Goal: Task Accomplishment & Management: Complete application form

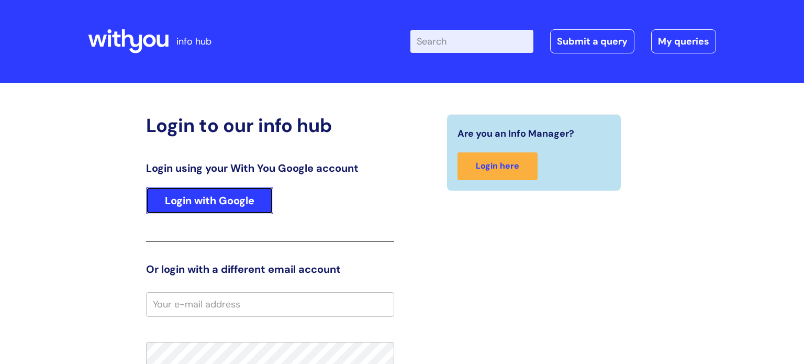
click at [222, 198] on link "Login with Google" at bounding box center [209, 200] width 127 height 27
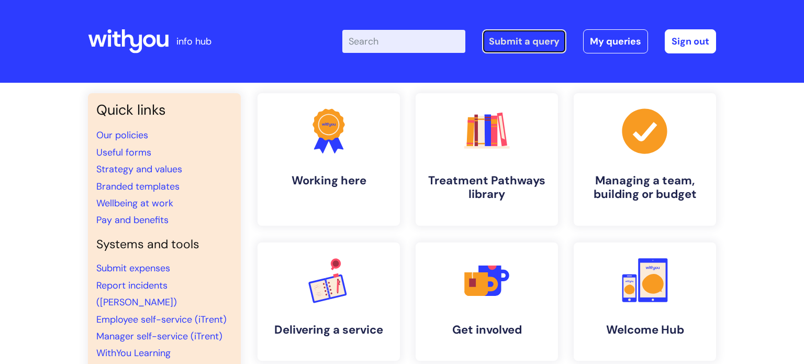
click at [534, 49] on link "Submit a query" at bounding box center [524, 41] width 84 height 24
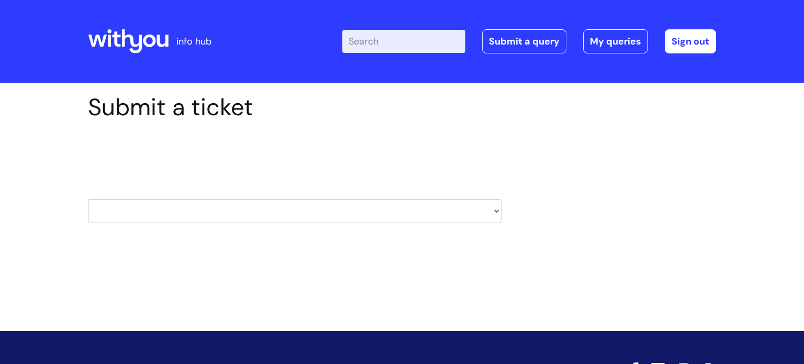
click at [229, 216] on select "HR / People IT and Support Clinical Drug Alerts Finance Accounts Data Support T…" at bounding box center [295, 211] width 414 height 24
select select "it_and_support"
click at [88, 199] on select "HR / People IT and Support Clinical Drug Alerts Finance Accounts Data Support T…" at bounding box center [295, 211] width 414 height 24
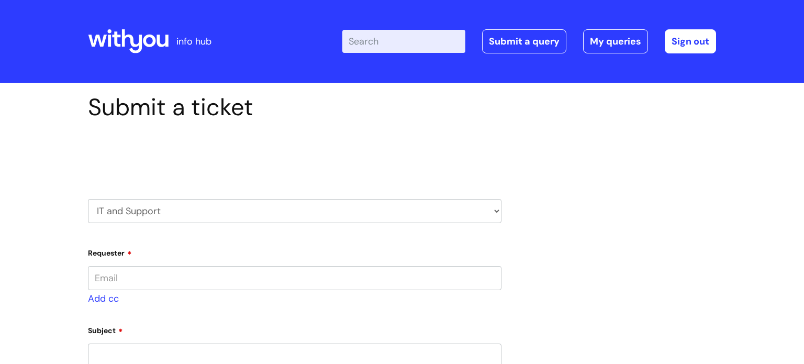
type input "[PERSON_NAME][EMAIL_ADDRESS][PERSON_NAME][DOMAIN_NAME]"
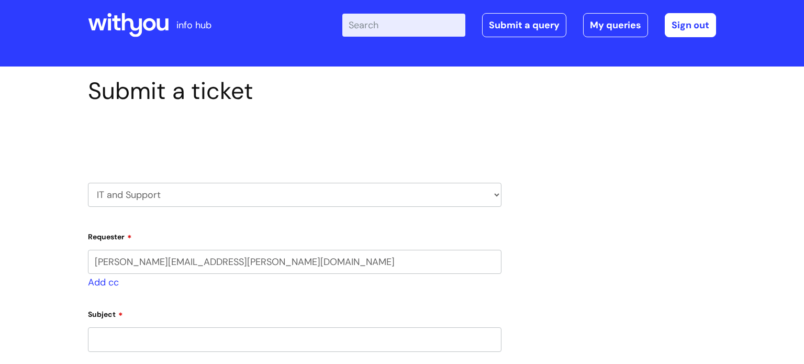
select select "80004286572"
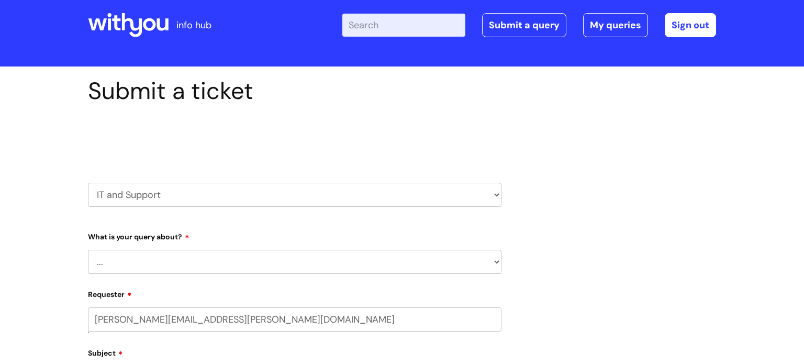
scroll to position [16, 0]
click at [185, 263] on select "... Mobile Phone Reset & MFA Accounts, Starters and Leavers IT Hardware issue I…" at bounding box center [295, 262] width 414 height 24
select select "System/software"
click at [88, 250] on select "... Mobile Phone Reset & MFA Accounts, Starters and Leavers IT Hardware issue I…" at bounding box center [295, 262] width 414 height 24
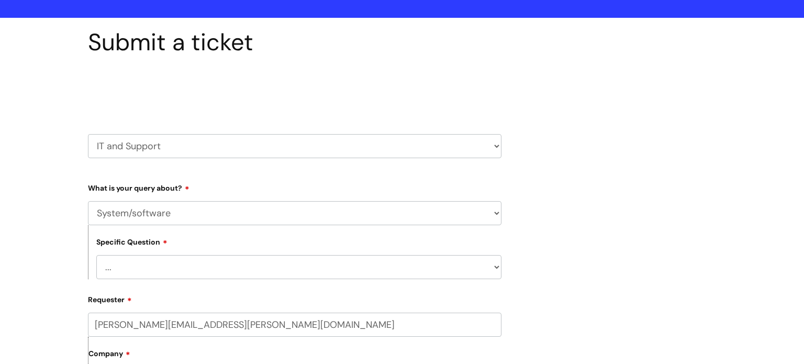
scroll to position [67, 0]
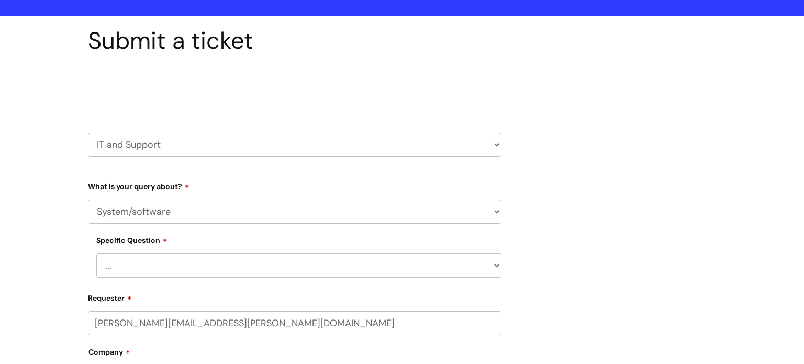
click at [166, 250] on div "Specific Question ... Halo PCMIS Iaptus NHS Email CJSM Email Mitel Another Syst…" at bounding box center [295, 251] width 414 height 54
click at [167, 272] on select "... Halo PCMIS Iaptus NHS Email CJSM Email Mitel Another System Google (Workspa…" at bounding box center [298, 265] width 405 height 24
select select "Google (Workspace)"
click at [96, 253] on select "... Halo PCMIS Iaptus NHS Email CJSM Email Mitel Another System Google (Workspa…" at bounding box center [298, 265] width 405 height 24
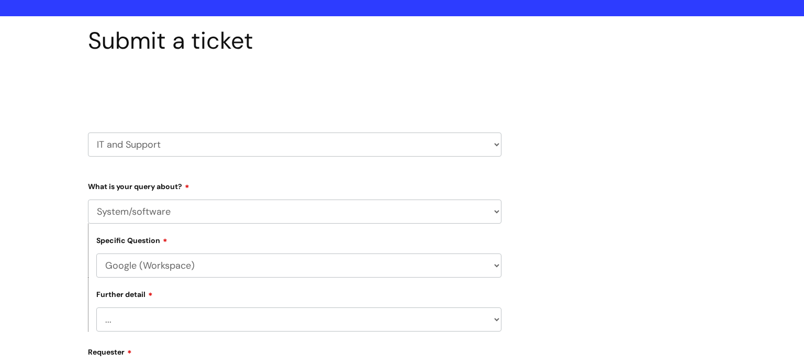
click at [161, 326] on select "... I’d like to add/remove user(s) to a shared email inbox I’d like to add/remo…" at bounding box center [298, 319] width 405 height 24
select select "I need some help with Google Docs, Sheets, Meet, Forms or Gmail"
click at [96, 308] on select "... I’d like to add/remove user(s) to a shared email inbox I’d like to add/remo…" at bounding box center [298, 319] width 405 height 24
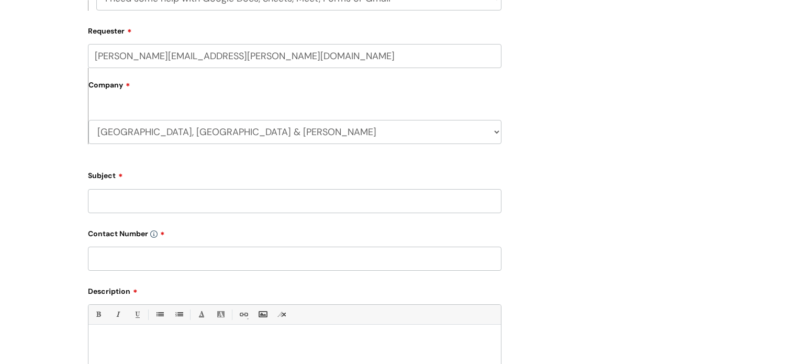
scroll to position [387, 0]
click at [180, 197] on input "Subject" at bounding box center [295, 201] width 414 height 24
type input "No sound and video when using Meet"
click at [132, 257] on input "text" at bounding box center [295, 259] width 414 height 24
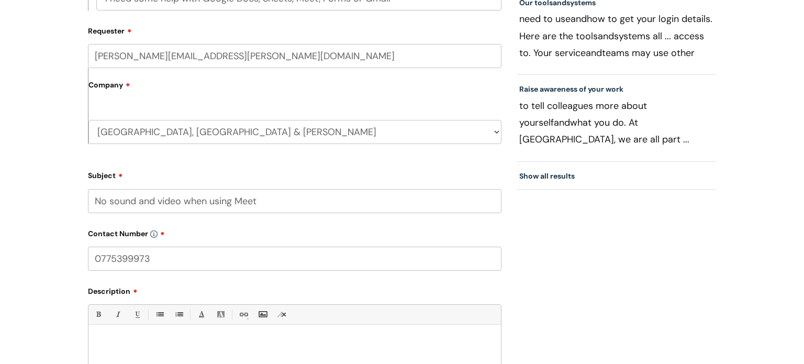
type input "07753999739"
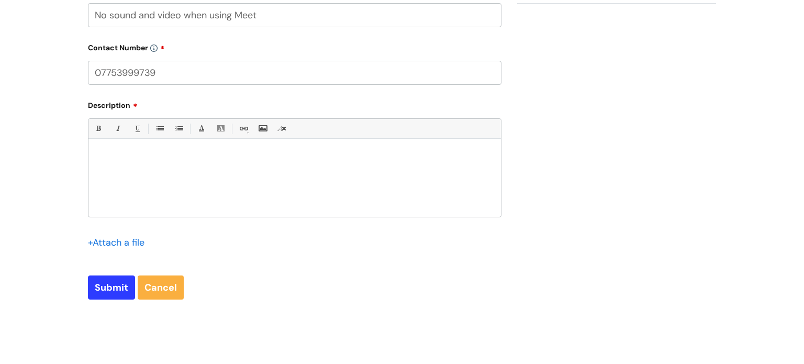
scroll to position [570, 0]
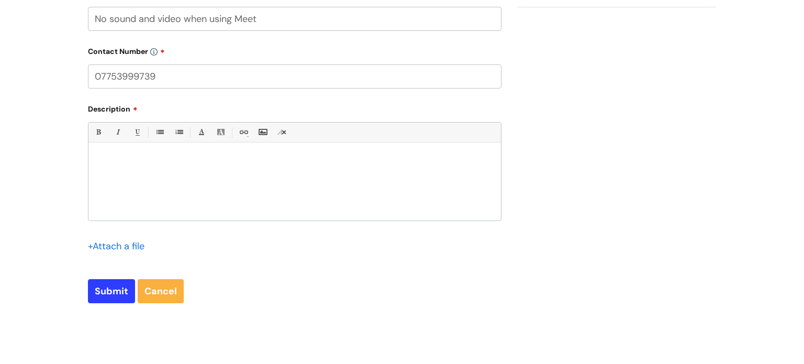
drag, startPoint x: 176, startPoint y: 80, endPoint x: 59, endPoint y: 80, distance: 117.3
click at [172, 172] on div at bounding box center [294, 184] width 413 height 72
click at [158, 81] on input "text" at bounding box center [295, 76] width 414 height 24
type input "07753999739"
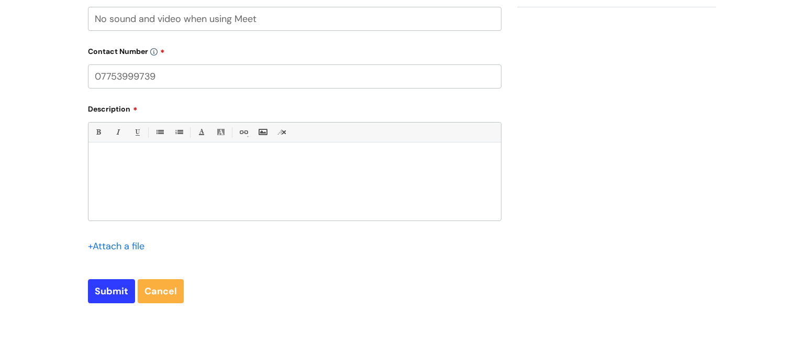
click at [155, 200] on div at bounding box center [294, 184] width 413 height 72
click at [240, 181] on p "Google meet is asking to enable Video and MIc in Chrome. I foll" at bounding box center [294, 179] width 397 height 9
drag, startPoint x: 336, startPoint y: 184, endPoint x: 284, endPoint y: 179, distance: 51.6
click at [284, 179] on p "Google meet is asking to enable Video and Mic in Chrome. I foll" at bounding box center [294, 179] width 397 height 9
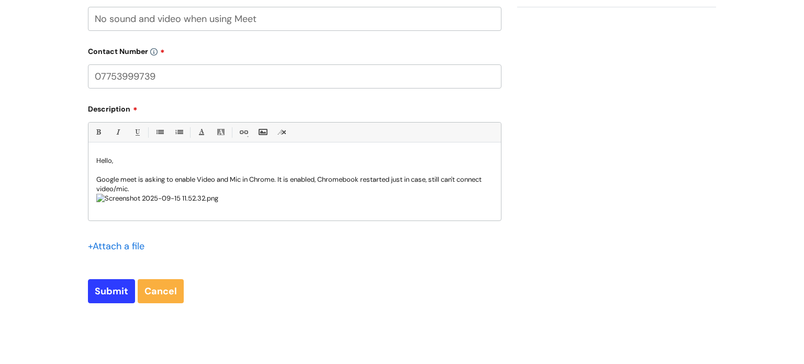
click at [170, 186] on p "Google meet is asking to enable Video and Mic in Chrome. It is enabled, Chromeb…" at bounding box center [294, 184] width 397 height 19
click at [183, 173] on p at bounding box center [294, 169] width 397 height 9
click at [179, 186] on p "Google meet is asking to enable Video and Mic in Chrome. It is enabled, Chromeb…" at bounding box center [294, 184] width 397 height 19
click at [288, 190] on p "Google meet is asking to enable Video and Mic in Chrome. It is enabled, Chromeb…" at bounding box center [294, 184] width 397 height 19
click at [340, 190] on p "Google meet is asking to enable Video and Mic in Chrome. It is enabled, Chromeb…" at bounding box center [294, 184] width 397 height 19
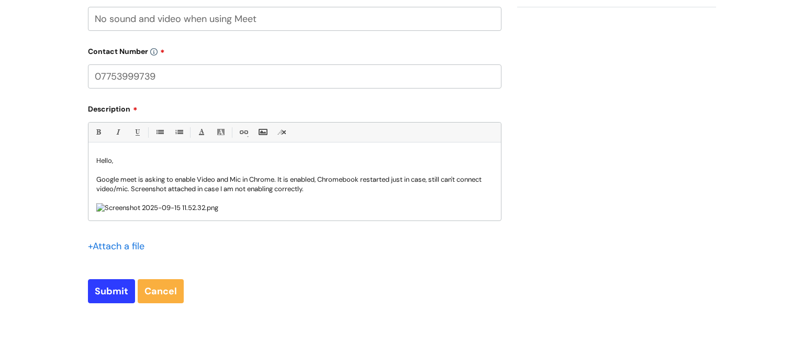
click at [280, 216] on div "Hello, Google meet is asking to enable Video and Mic in Chrome. It is enabled, …" at bounding box center [294, 184] width 413 height 72
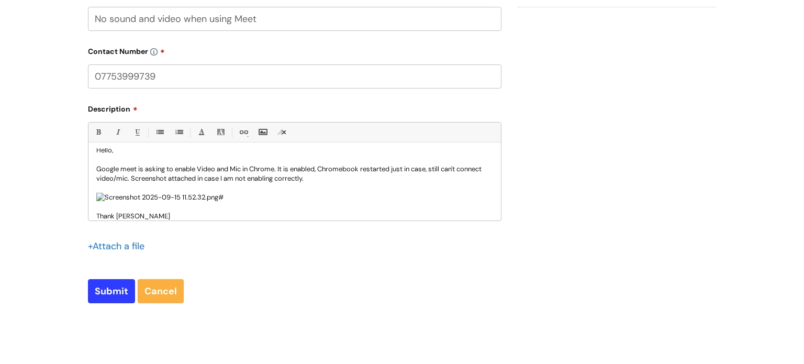
scroll to position [20, 0]
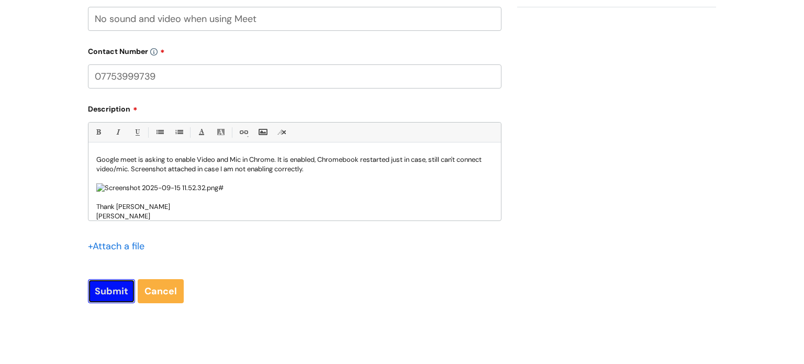
click at [112, 291] on input "Submit" at bounding box center [111, 291] width 47 height 24
type input "Please Wait..."
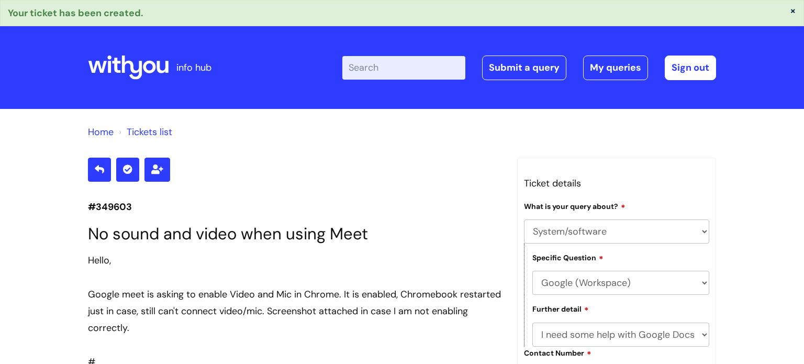
select select "System/software"
select select "Google (Workspace)"
select select "I need some help with Google Docs, Sheets, Meet, Forms or Gmail"
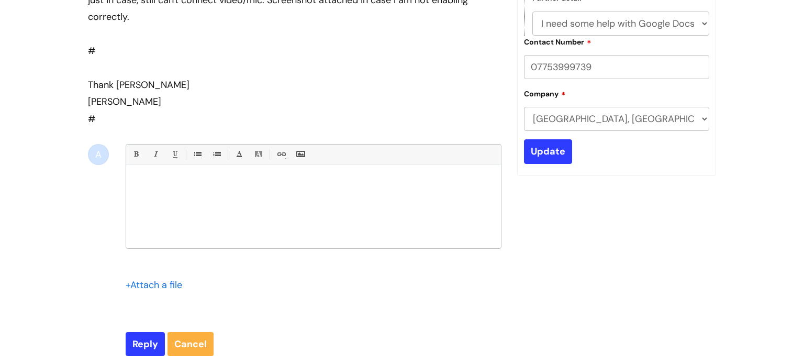
click at [167, 279] on input "file" at bounding box center [152, 284] width 52 height 13
click at [170, 287] on input "file" at bounding box center [152, 284] width 52 height 13
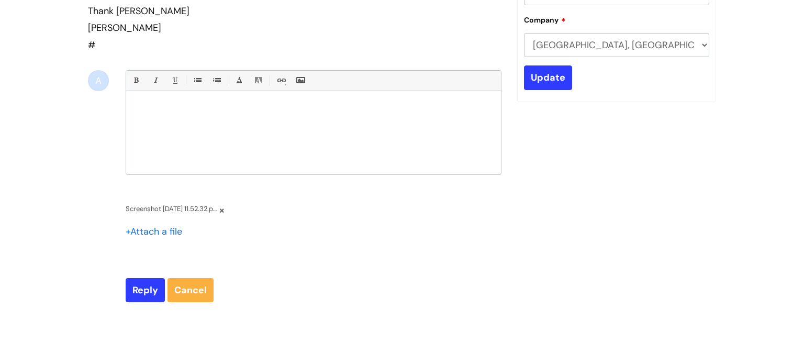
scroll to position [385, 0]
click at [134, 292] on input "Reply" at bounding box center [145, 290] width 39 height 24
type input "Please Wait..."
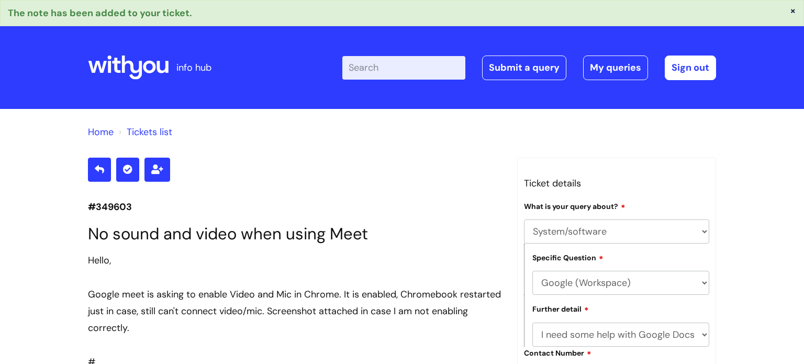
select select "System/software"
select select "Google (Workspace)"
select select "I need some help with Google Docs, Sheets, Meet, Forms or Gmail"
